Goal: Task Accomplishment & Management: Manage account settings

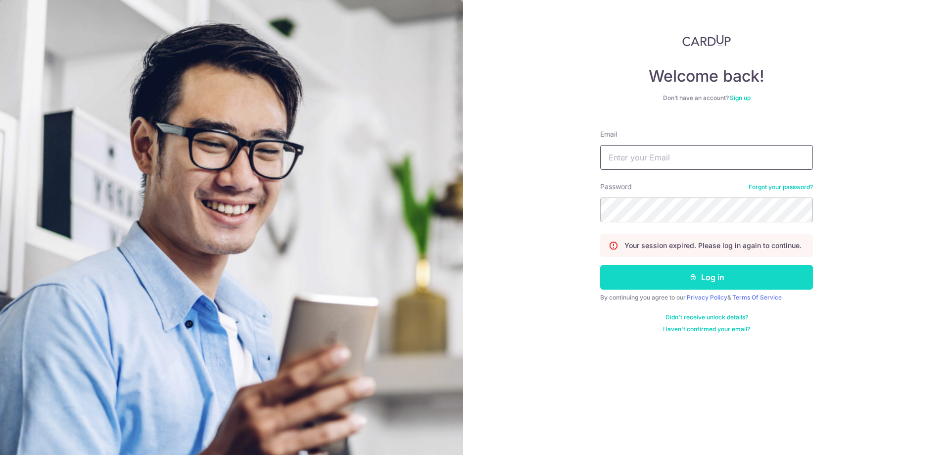
type input "bjorn_wong@hotmail.com"
click at [650, 285] on button "Log in" at bounding box center [706, 277] width 213 height 25
